Goal: Check status: Check status

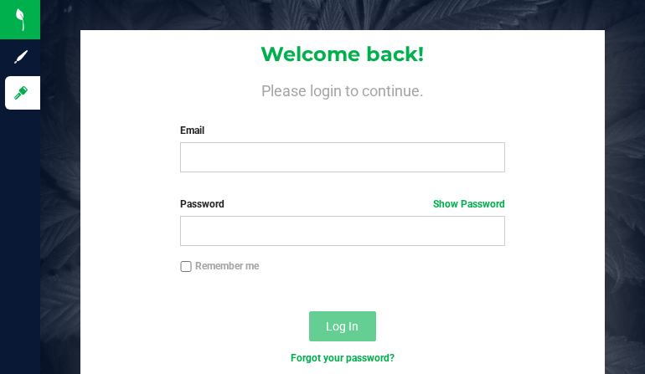
type input "[EMAIL_ADDRESS][DOMAIN_NAME]"
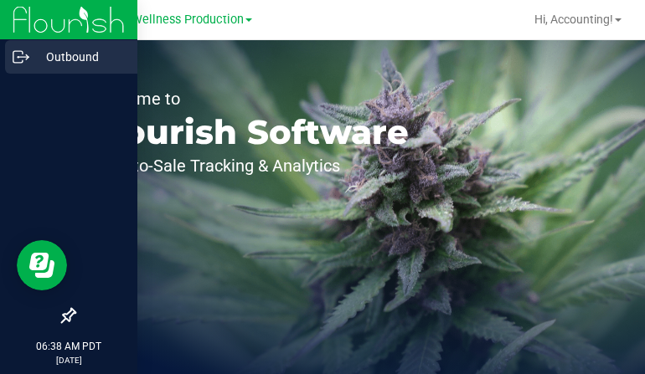
click at [32, 61] on p "Outbound" at bounding box center [79, 57] width 100 height 20
click at [74, 57] on p "Outbound" at bounding box center [79, 57] width 100 height 20
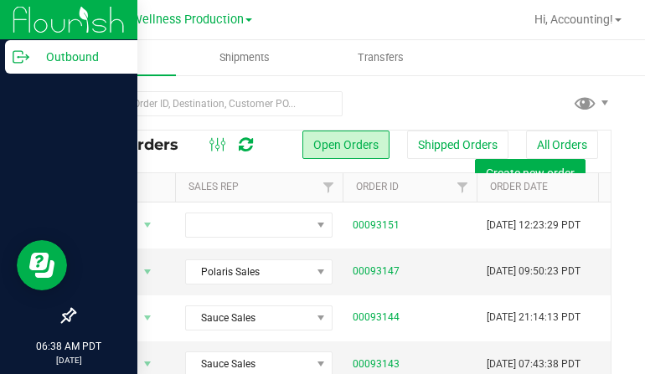
click at [32, 55] on p "Outbound" at bounding box center [79, 57] width 100 height 20
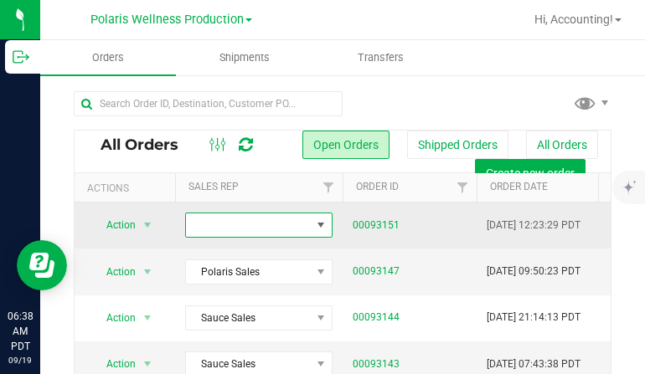
click at [249, 213] on span at bounding box center [248, 224] width 125 height 23
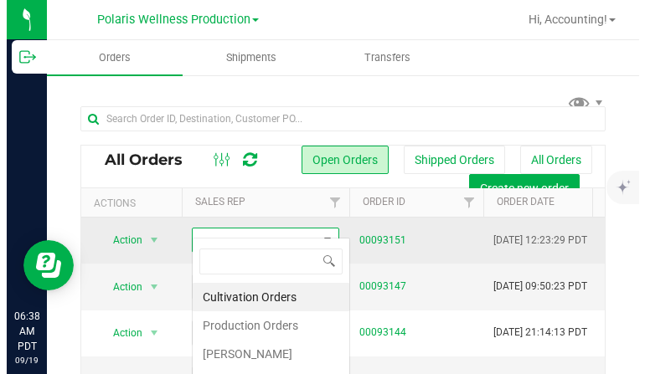
scroll to position [25, 147]
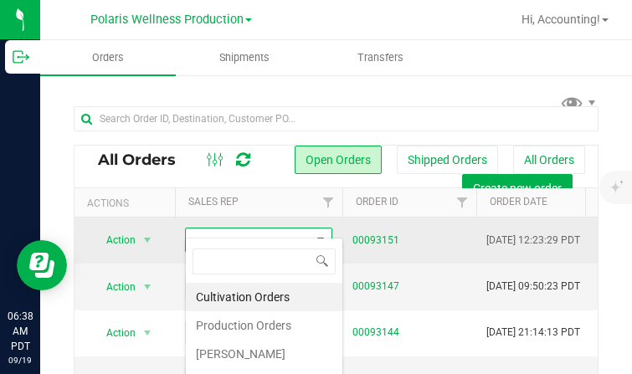
type input "CNPO-011918"
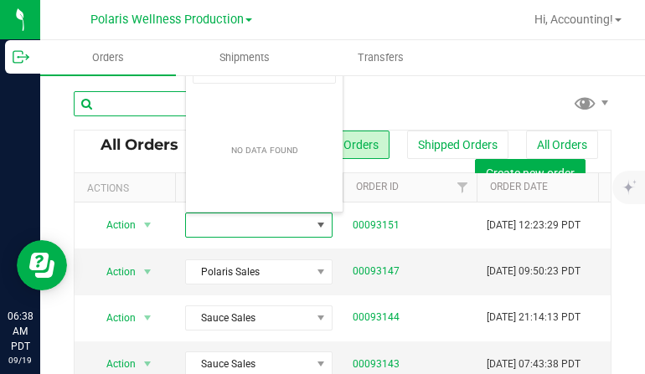
click at [143, 112] on input "text" at bounding box center [208, 103] width 269 height 25
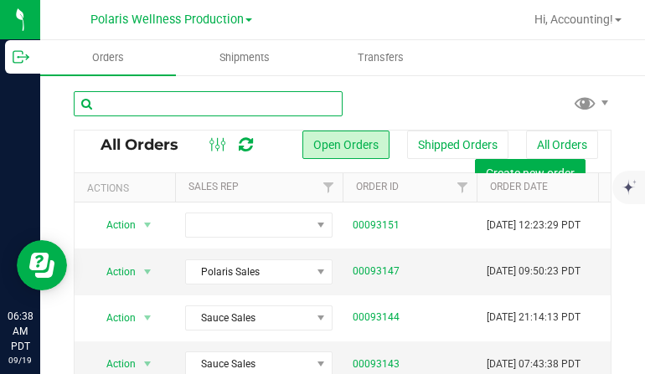
paste input "CNPO-011918"
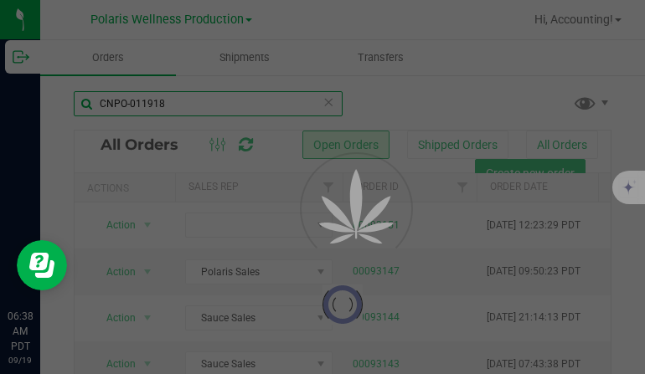
type input "CNPO-011918"
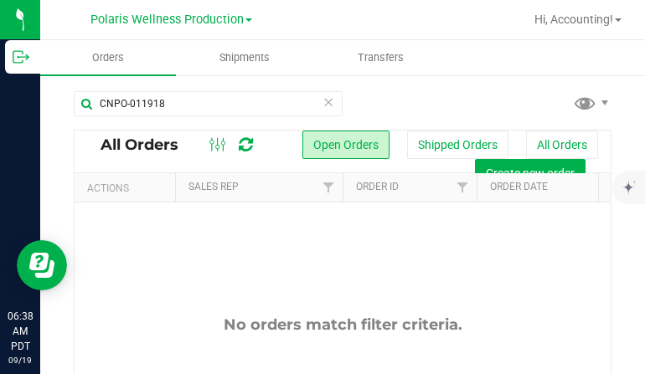
click at [529, 148] on button "All Orders" at bounding box center [562, 145] width 72 height 28
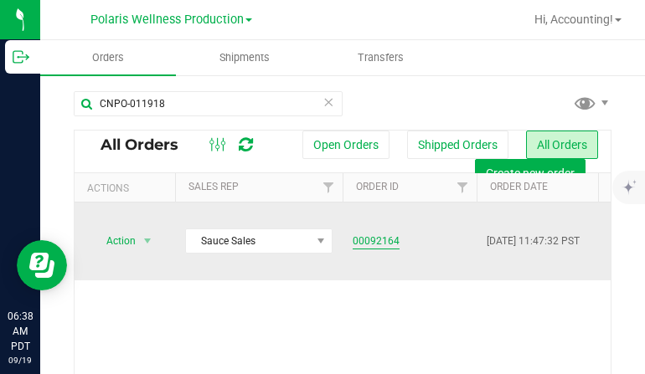
click at [388, 242] on link "00092164" at bounding box center [375, 242] width 47 height 16
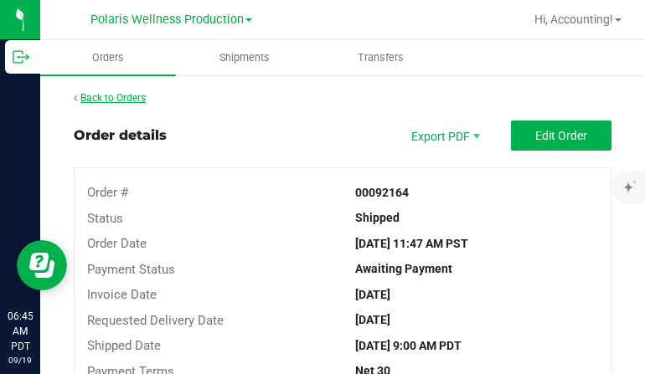
click at [108, 95] on link "Back to Orders" at bounding box center [110, 98] width 72 height 12
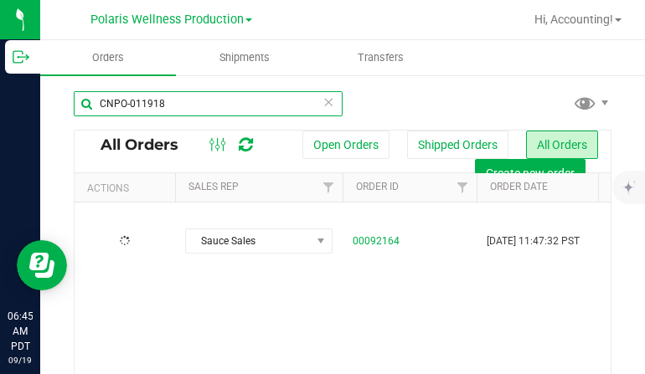
click at [190, 97] on input "CNPO-011918" at bounding box center [208, 103] width 269 height 25
paste input "CNPO-011919"
drag, startPoint x: 216, startPoint y: 99, endPoint x: 229, endPoint y: 99, distance: 12.6
click at [217, 99] on input "CNPO-011918CNPO-011919" at bounding box center [208, 103] width 269 height 25
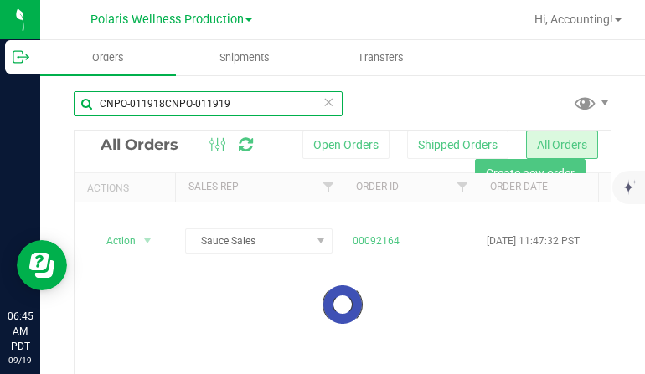
drag, startPoint x: 233, startPoint y: 99, endPoint x: 74, endPoint y: 121, distance: 160.6
click at [74, 121] on div "CNPO-011918CNPO-011919" at bounding box center [208, 110] width 269 height 39
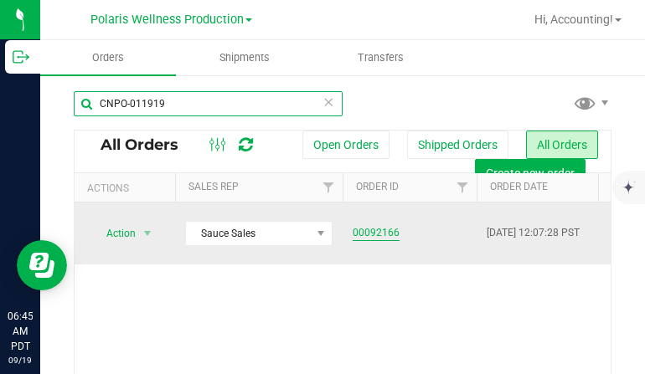
type input "CNPO-011919"
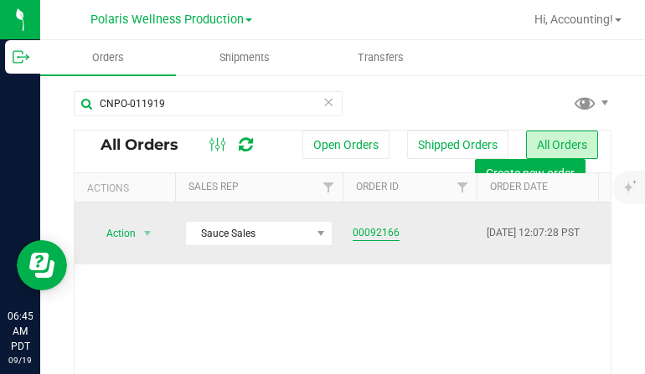
click at [377, 225] on link "00092166" at bounding box center [375, 233] width 47 height 16
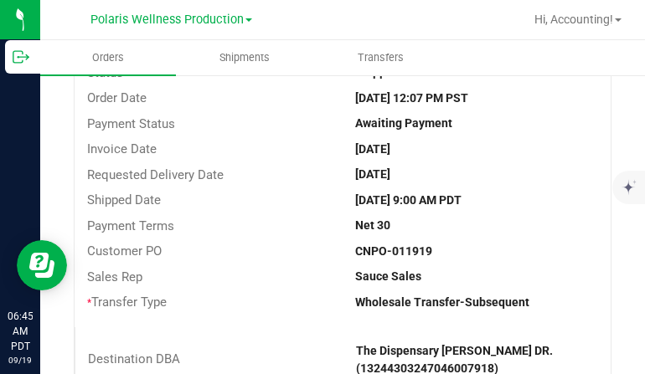
scroll to position [251, 0]
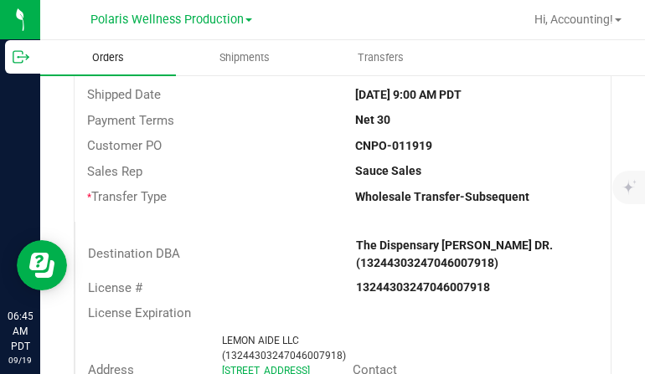
click at [98, 59] on span "Orders" at bounding box center [107, 57] width 77 height 15
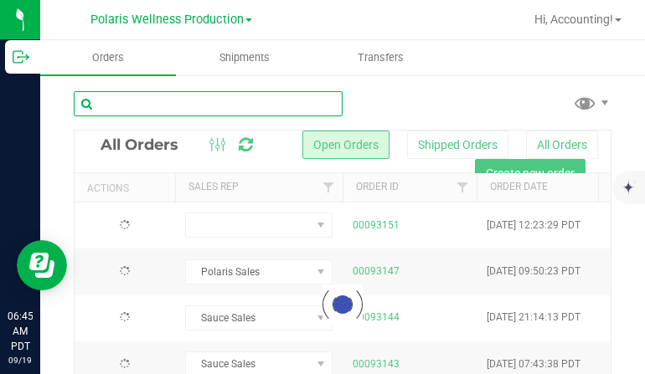
click at [187, 113] on input "text" at bounding box center [208, 103] width 269 height 25
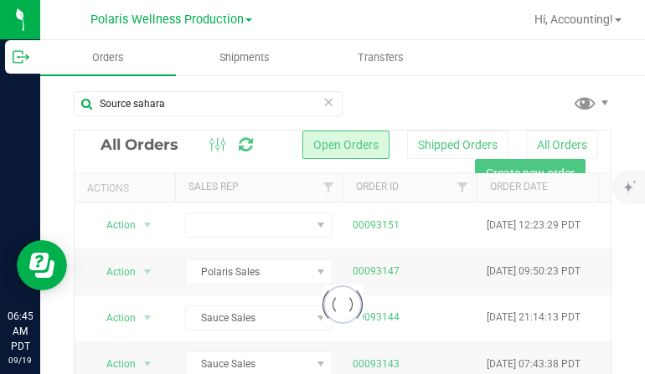
click at [542, 139] on div at bounding box center [342, 305] width 536 height 348
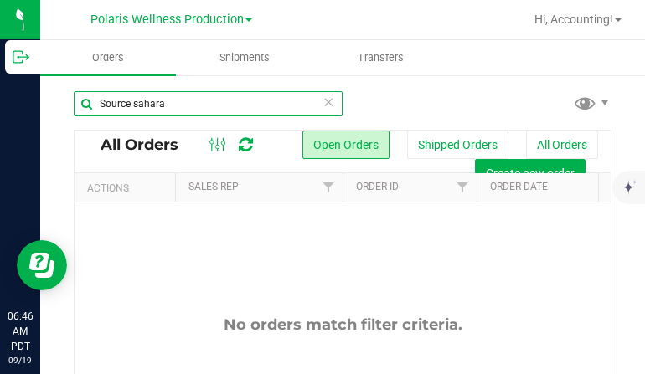
click at [158, 100] on input "Source sahara" at bounding box center [208, 103] width 269 height 25
drag, startPoint x: 182, startPoint y: 101, endPoint x: 92, endPoint y: 109, distance: 90.7
click at [92, 109] on input "Source sahara" at bounding box center [208, 103] width 269 height 25
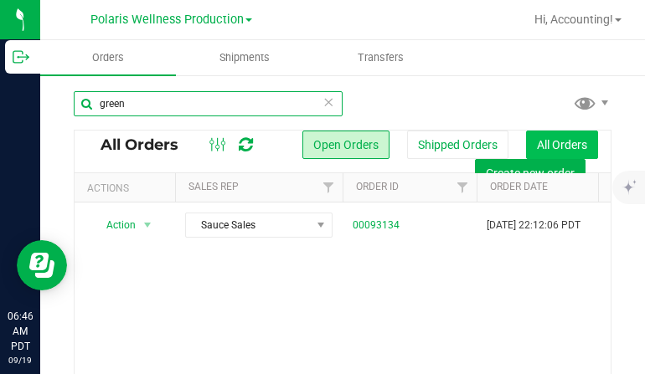
type input "green"
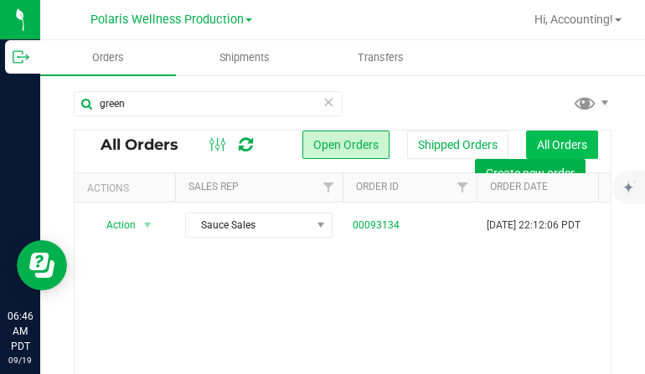
click at [541, 145] on button "All Orders" at bounding box center [562, 145] width 72 height 28
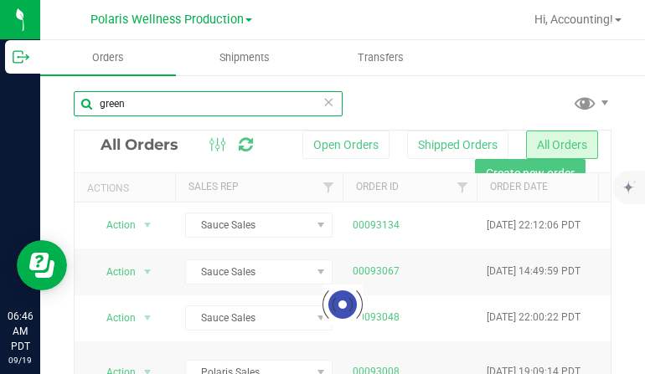
click at [146, 105] on input "green" at bounding box center [208, 103] width 269 height 25
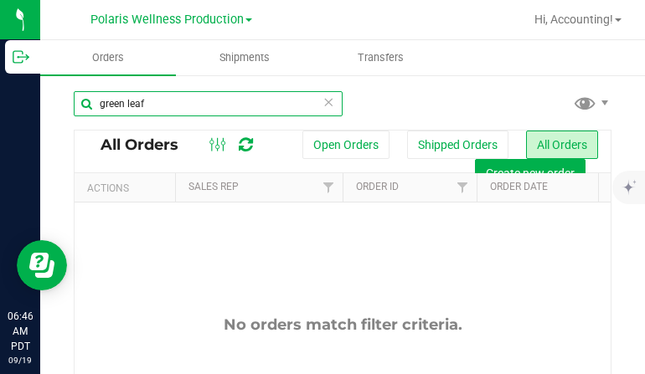
click at [130, 107] on input "green leaf" at bounding box center [208, 103] width 269 height 25
click at [165, 106] on input "green leaf" at bounding box center [208, 103] width 269 height 25
type input "green"
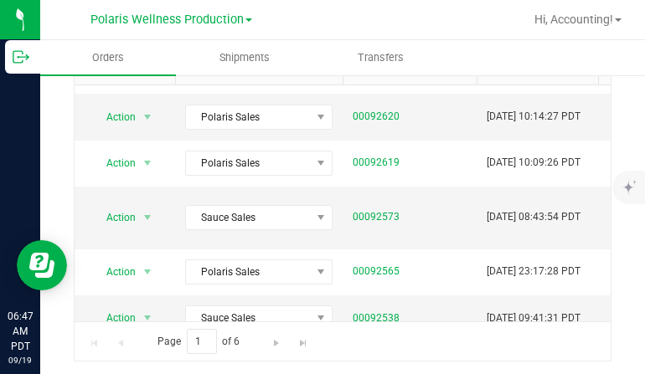
scroll to position [121, 0]
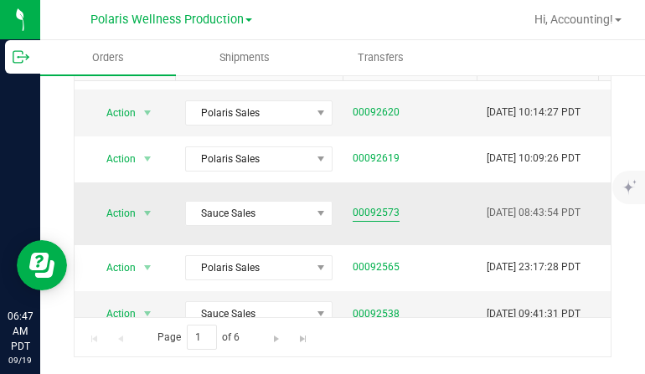
click at [390, 205] on link "00092573" at bounding box center [375, 213] width 47 height 16
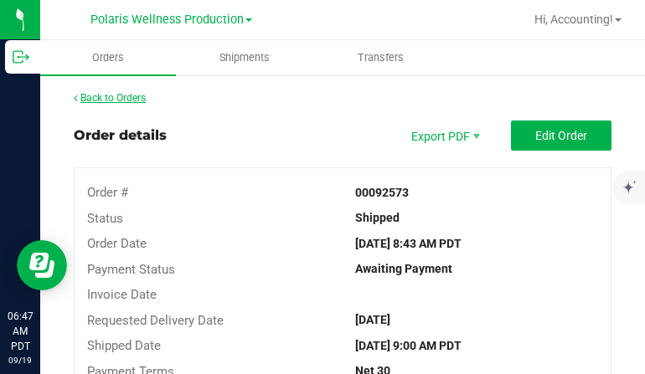
click at [124, 95] on link "Back to Orders" at bounding box center [110, 98] width 72 height 12
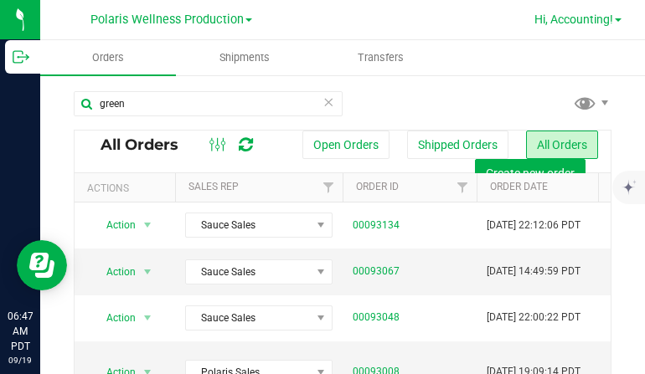
click at [602, 24] on span "Hi, Accounting!" at bounding box center [573, 19] width 79 height 13
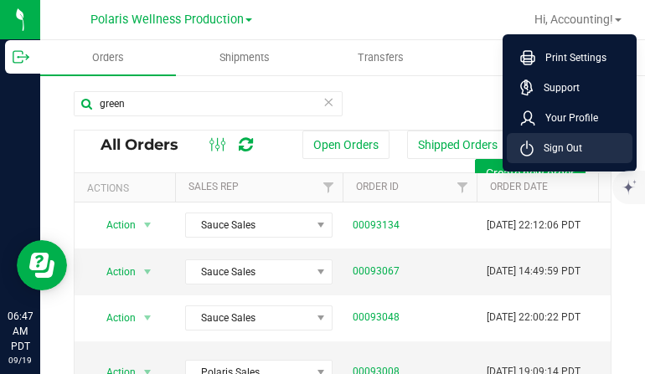
click at [575, 153] on span "Sign Out" at bounding box center [557, 148] width 49 height 17
